Goal: Transaction & Acquisition: Purchase product/service

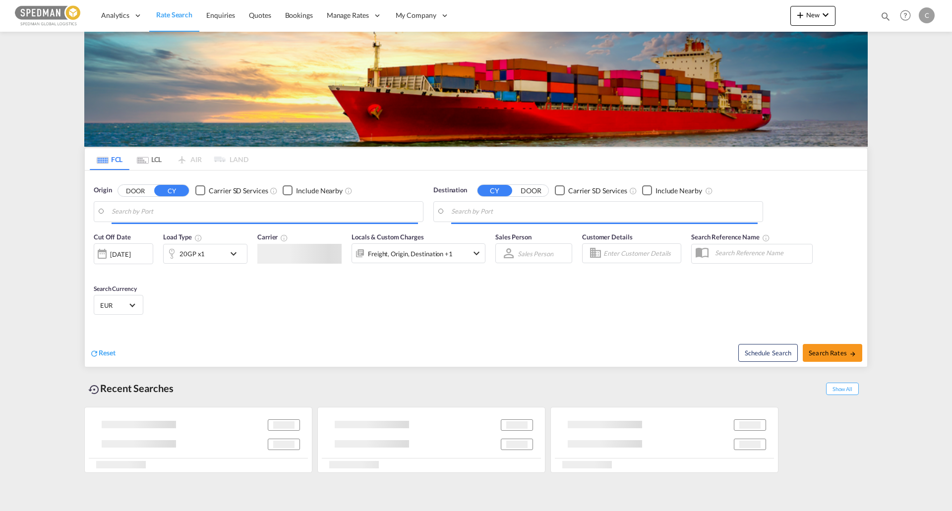
click at [244, 209] on input "Search by Port" at bounding box center [265, 211] width 306 height 15
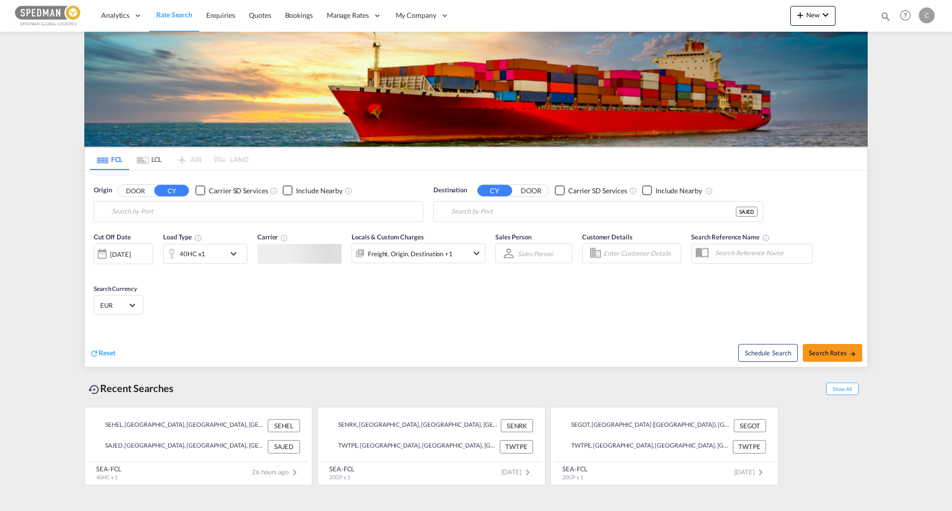
type input "[GEOGRAPHIC_DATA], [GEOGRAPHIC_DATA]"
type input "Jeddah, SAJED"
click at [163, 220] on md-autocomplete-wrap "[GEOGRAPHIC_DATA], [GEOGRAPHIC_DATA]" at bounding box center [265, 214] width 306 height 20
drag, startPoint x: 216, startPoint y: 214, endPoint x: 65, endPoint y: 214, distance: 151.2
click at [65, 214] on md-content "Analytics Dashboard Rate Search Enquiries Quotes Bookings" at bounding box center [476, 255] width 952 height 511
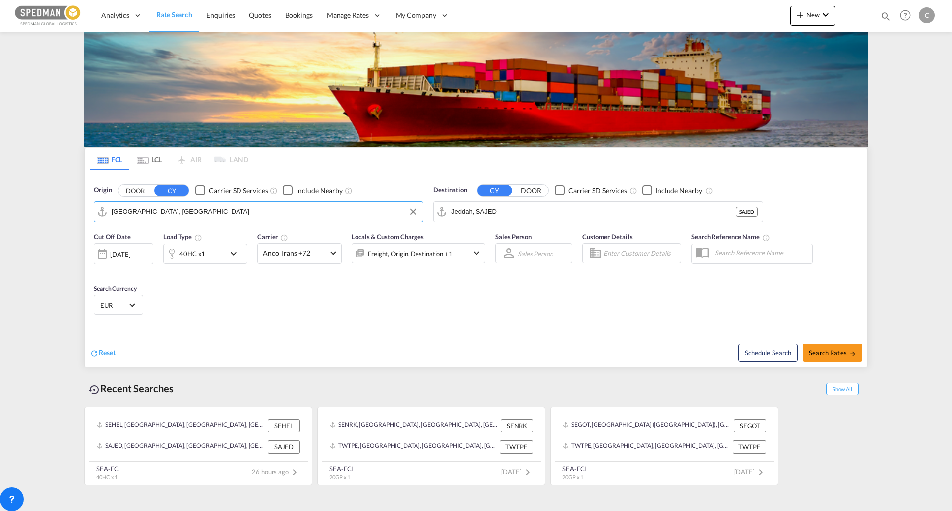
click at [210, 214] on input "[GEOGRAPHIC_DATA], [GEOGRAPHIC_DATA]" at bounding box center [265, 211] width 306 height 15
drag, startPoint x: 213, startPoint y: 213, endPoint x: 59, endPoint y: 216, distance: 154.7
click at [59, 216] on md-content "Analytics Dashboard Rate Search Enquiries Quotes Bookings" at bounding box center [476, 255] width 952 height 511
drag, startPoint x: 158, startPoint y: 239, endPoint x: 427, endPoint y: 236, distance: 269.7
click at [159, 238] on div "[GEOGRAPHIC_DATA] ([GEOGRAPHIC_DATA]) [GEOGRAPHIC_DATA] SEGOT" at bounding box center [188, 242] width 188 height 36
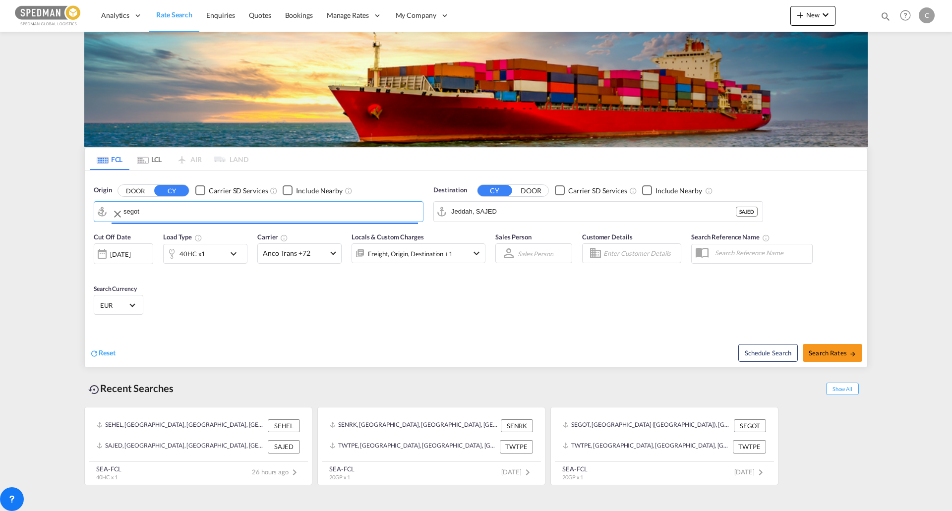
type input "[GEOGRAPHIC_DATA] ([GEOGRAPHIC_DATA]), [GEOGRAPHIC_DATA]"
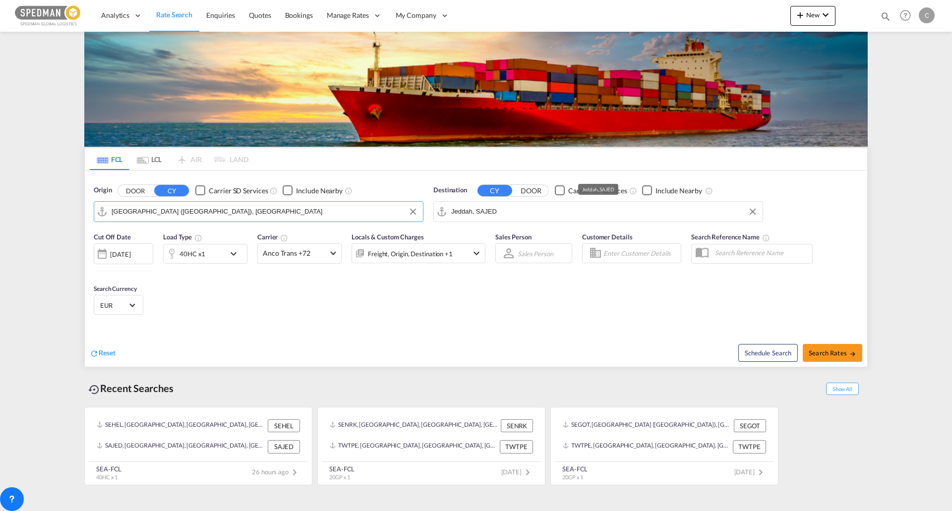
click at [522, 207] on input "Jeddah, SAJED" at bounding box center [604, 211] width 306 height 15
type input "h"
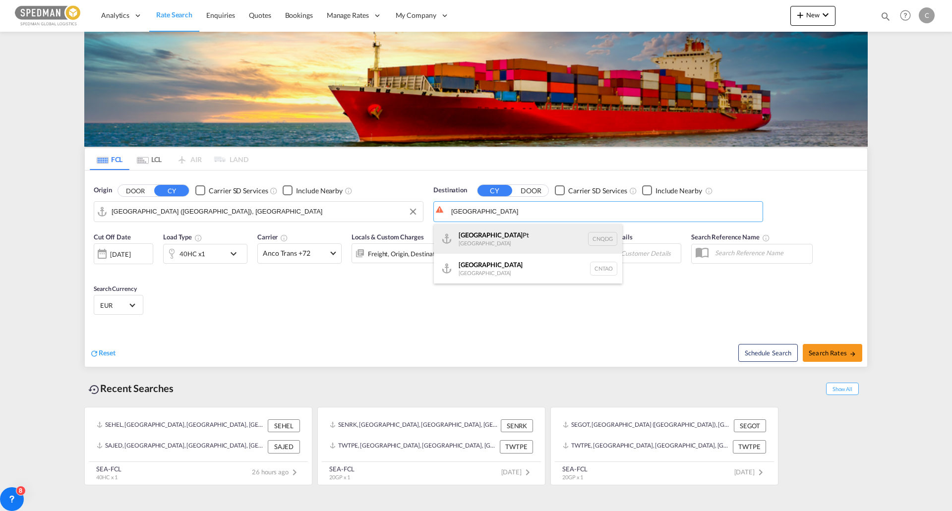
click at [519, 252] on div "Qingdao Pt [GEOGRAPHIC_DATA] CNQDG" at bounding box center [528, 239] width 188 height 30
type input "Qingdao Pt, CNQDG"
click at [217, 262] on div "40HC x1" at bounding box center [194, 254] width 61 height 20
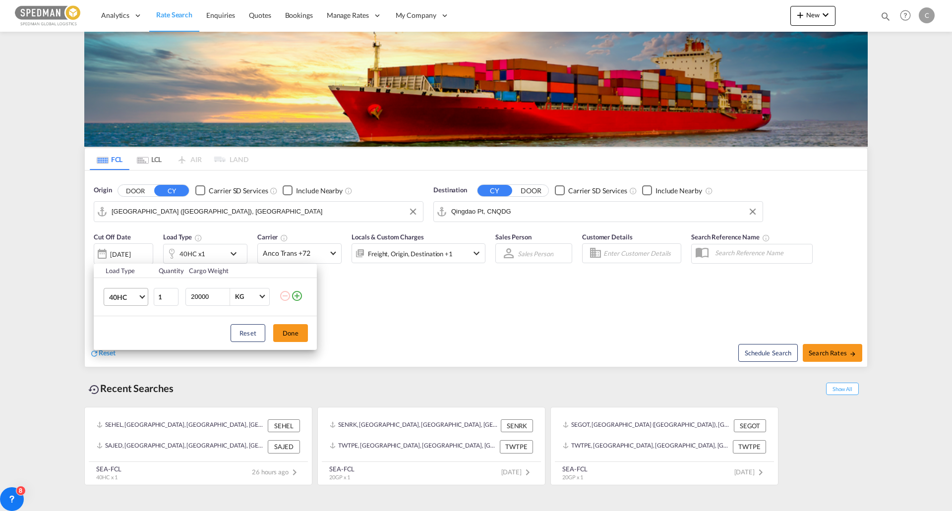
click at [138, 298] on md-select-value "40HC" at bounding box center [128, 297] width 40 height 17
click at [140, 255] on md-option "20GP" at bounding box center [134, 249] width 67 height 24
click at [299, 330] on button "Done" at bounding box center [290, 333] width 35 height 18
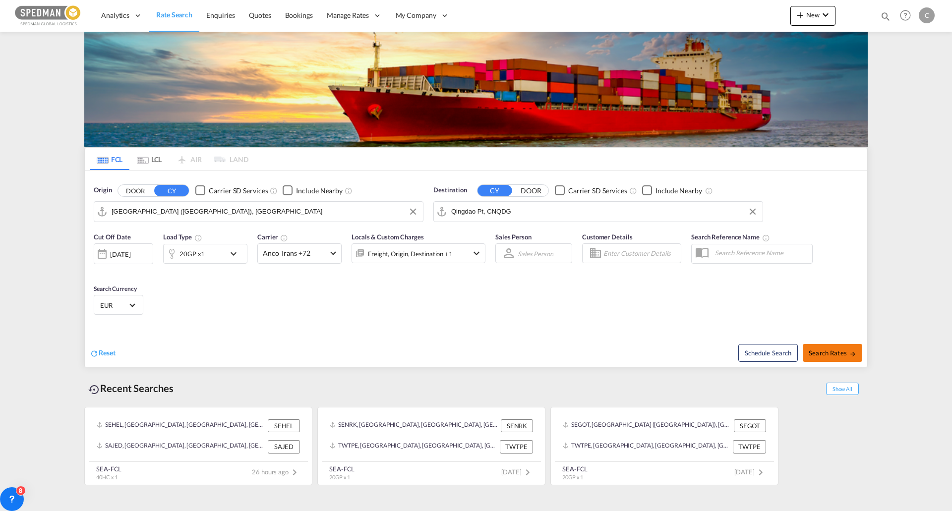
click at [842, 350] on span "Search Rates" at bounding box center [833, 353] width 48 height 8
type input "SEGOT to CNQDG / [DATE]"
